Goal: Information Seeking & Learning: Learn about a topic

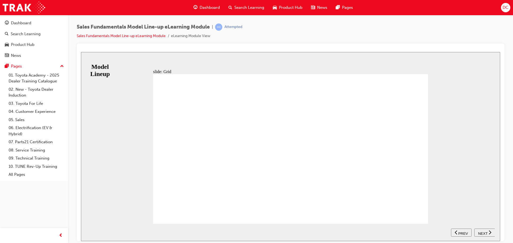
click at [486, 234] on span "NEXT" at bounding box center [482, 233] width 9 height 4
click at [480, 232] on span "NEXT" at bounding box center [482, 233] width 9 height 4
click at [464, 234] on span "PREV" at bounding box center [463, 233] width 10 height 4
click at [484, 234] on span "NEXT" at bounding box center [482, 233] width 9 height 4
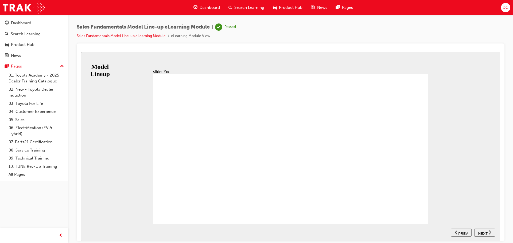
click at [484, 234] on span "NEXT" at bounding box center [482, 233] width 9 height 4
click at [485, 233] on span "NEXT" at bounding box center [482, 233] width 9 height 4
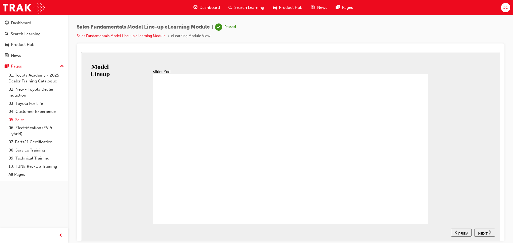
click at [21, 119] on link "05. Sales" at bounding box center [36, 120] width 60 height 8
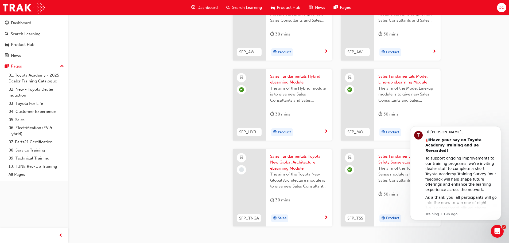
scroll to position [187, 0]
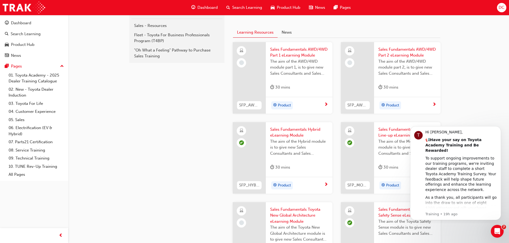
click at [300, 52] on span "Sales Fundamentals AWD/4WD Part 1 eLearning Module" at bounding box center [299, 52] width 58 height 12
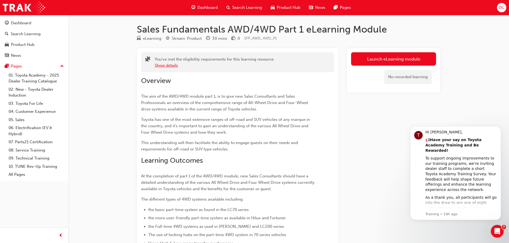
click at [158, 65] on button "Show details" at bounding box center [166, 65] width 23 height 6
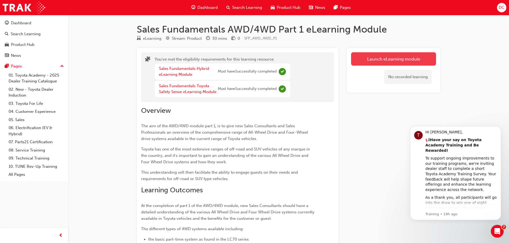
click at [391, 62] on link "Launch eLearning module" at bounding box center [393, 58] width 85 height 13
